Goal: Check status

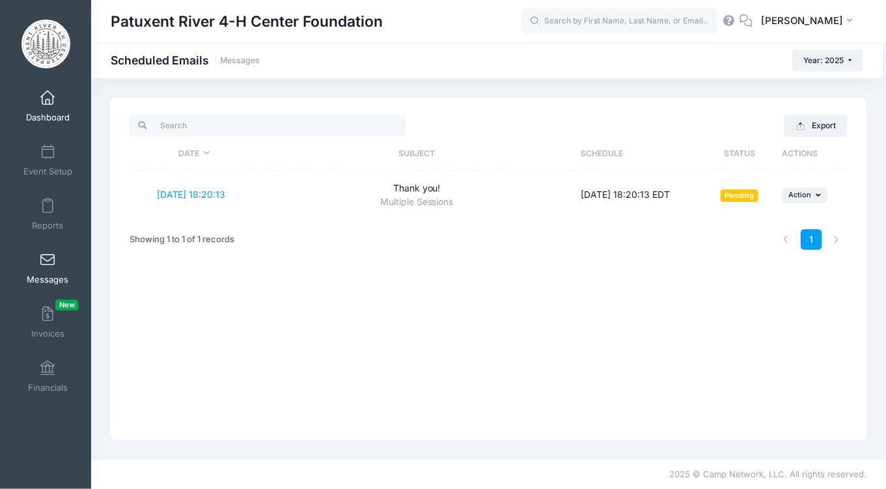
click at [48, 102] on span at bounding box center [48, 98] width 0 height 14
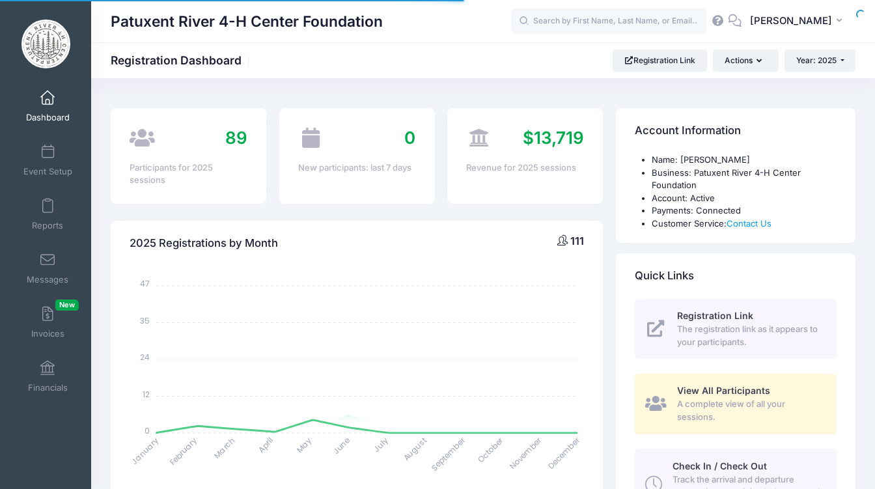
select select
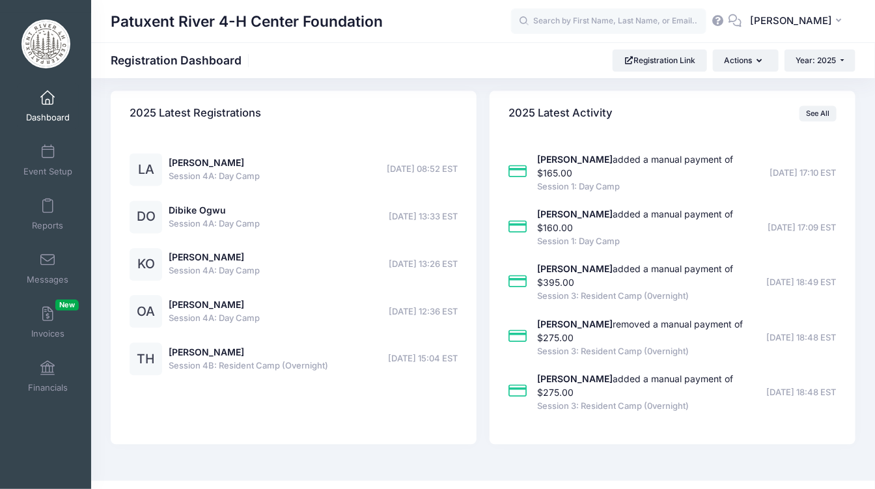
scroll to position [1007, 0]
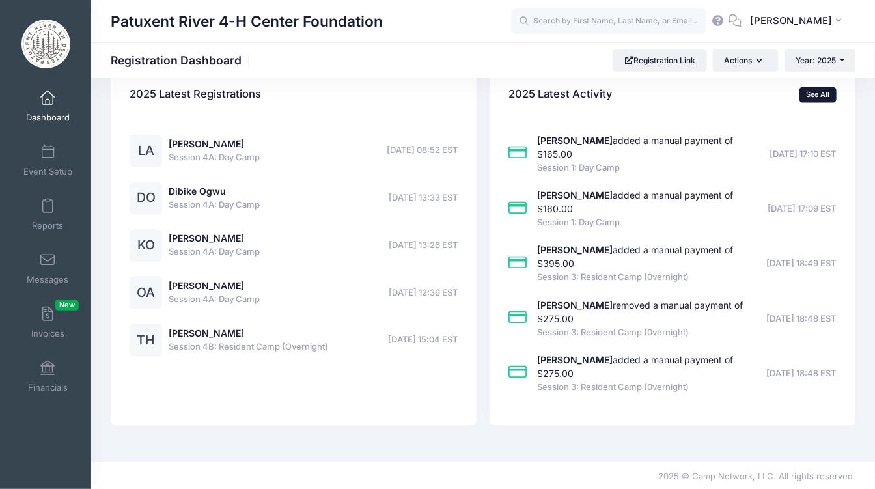
click at [813, 90] on link "See All" at bounding box center [818, 95] width 37 height 16
click at [813, 92] on link "See All" at bounding box center [818, 95] width 37 height 16
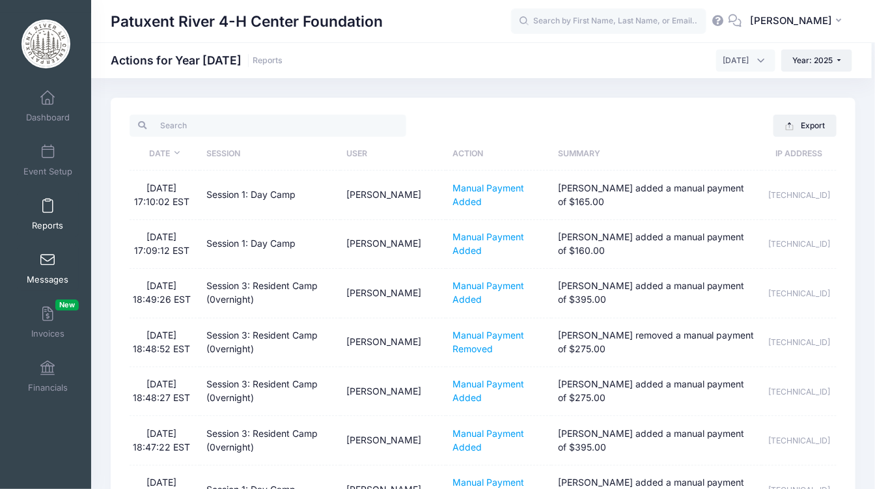
click at [48, 260] on span at bounding box center [48, 260] width 0 height 14
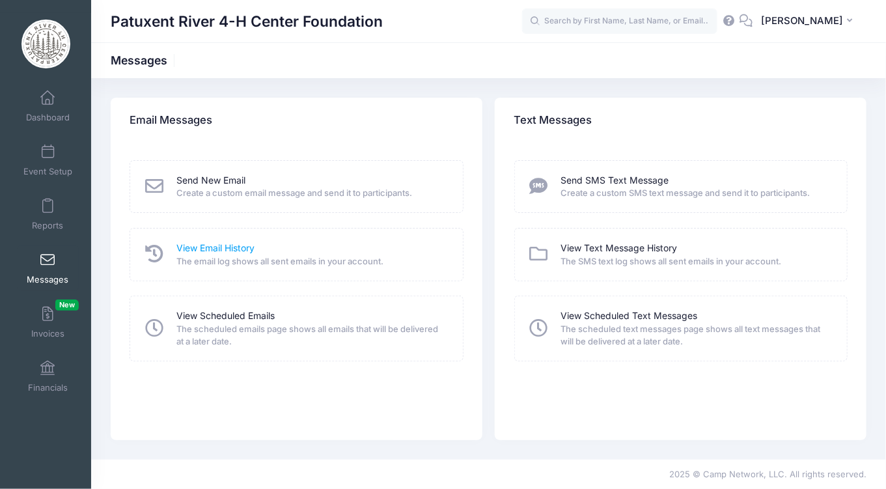
click at [215, 251] on link "View Email History" at bounding box center [215, 249] width 78 height 14
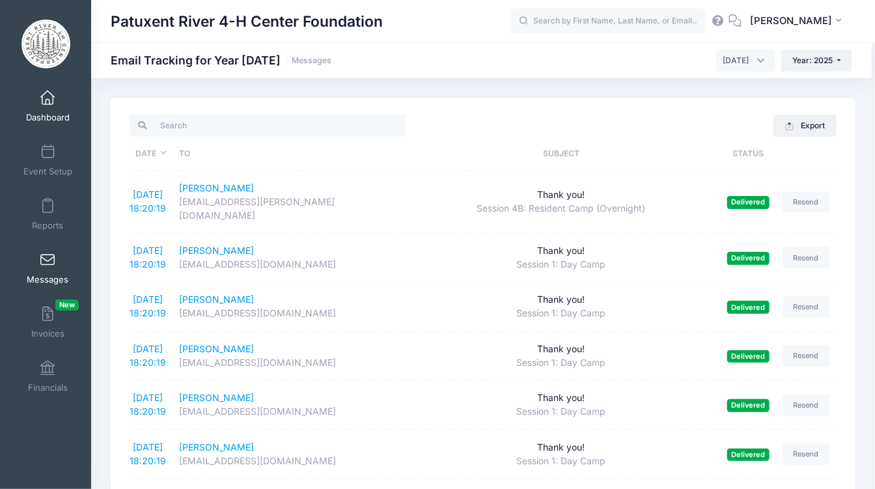
click at [48, 96] on span at bounding box center [48, 98] width 0 height 14
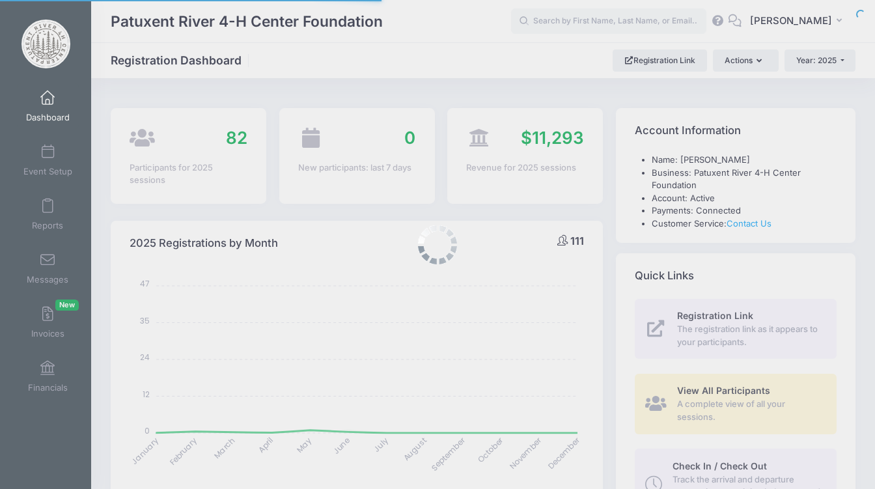
select select
